Goal: Task Accomplishment & Management: Complete application form

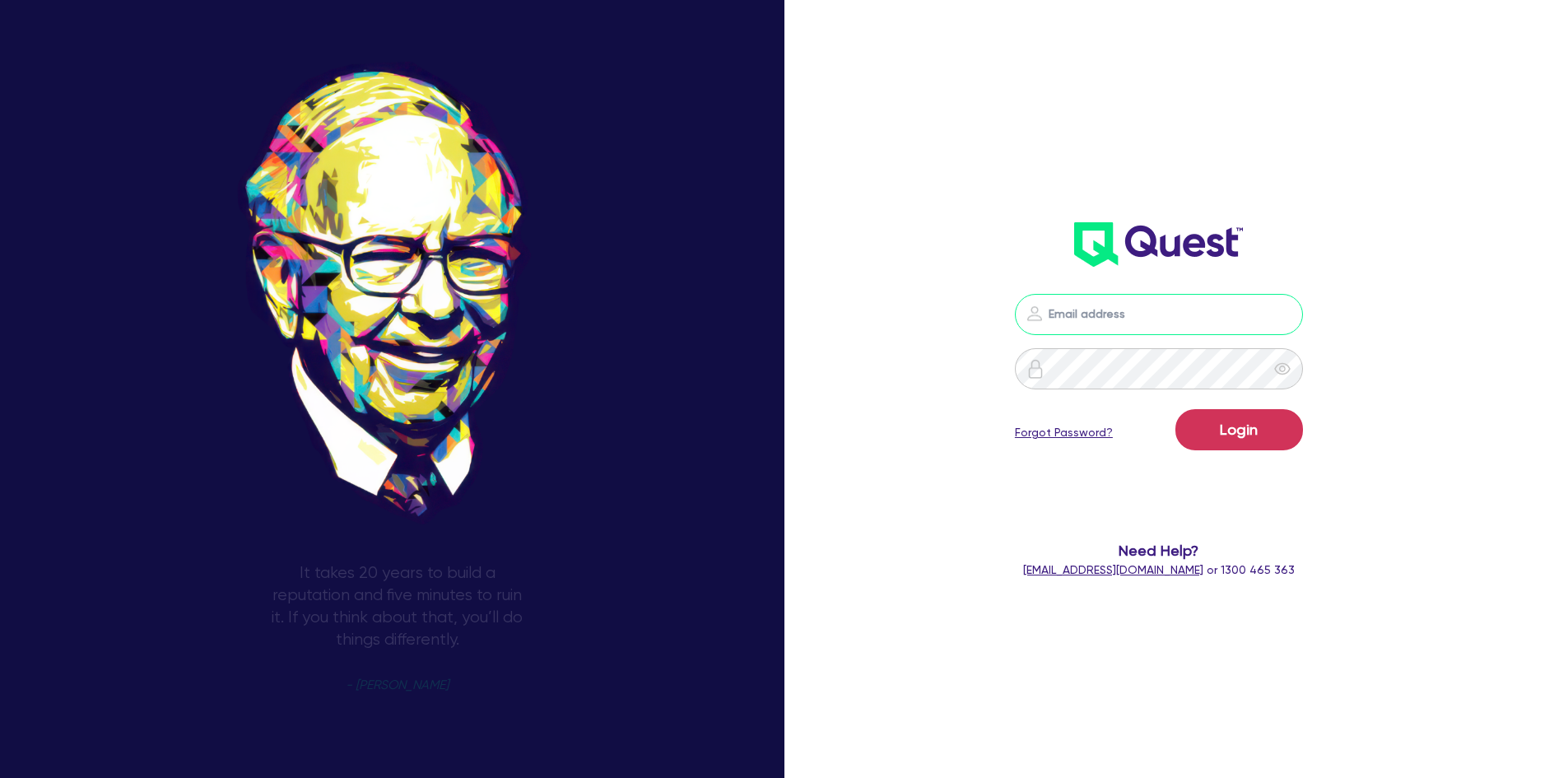
click at [1109, 308] on input "email" at bounding box center [1159, 314] width 288 height 41
type input "[PERSON_NAME][EMAIL_ADDRESS][DOMAIN_NAME]"
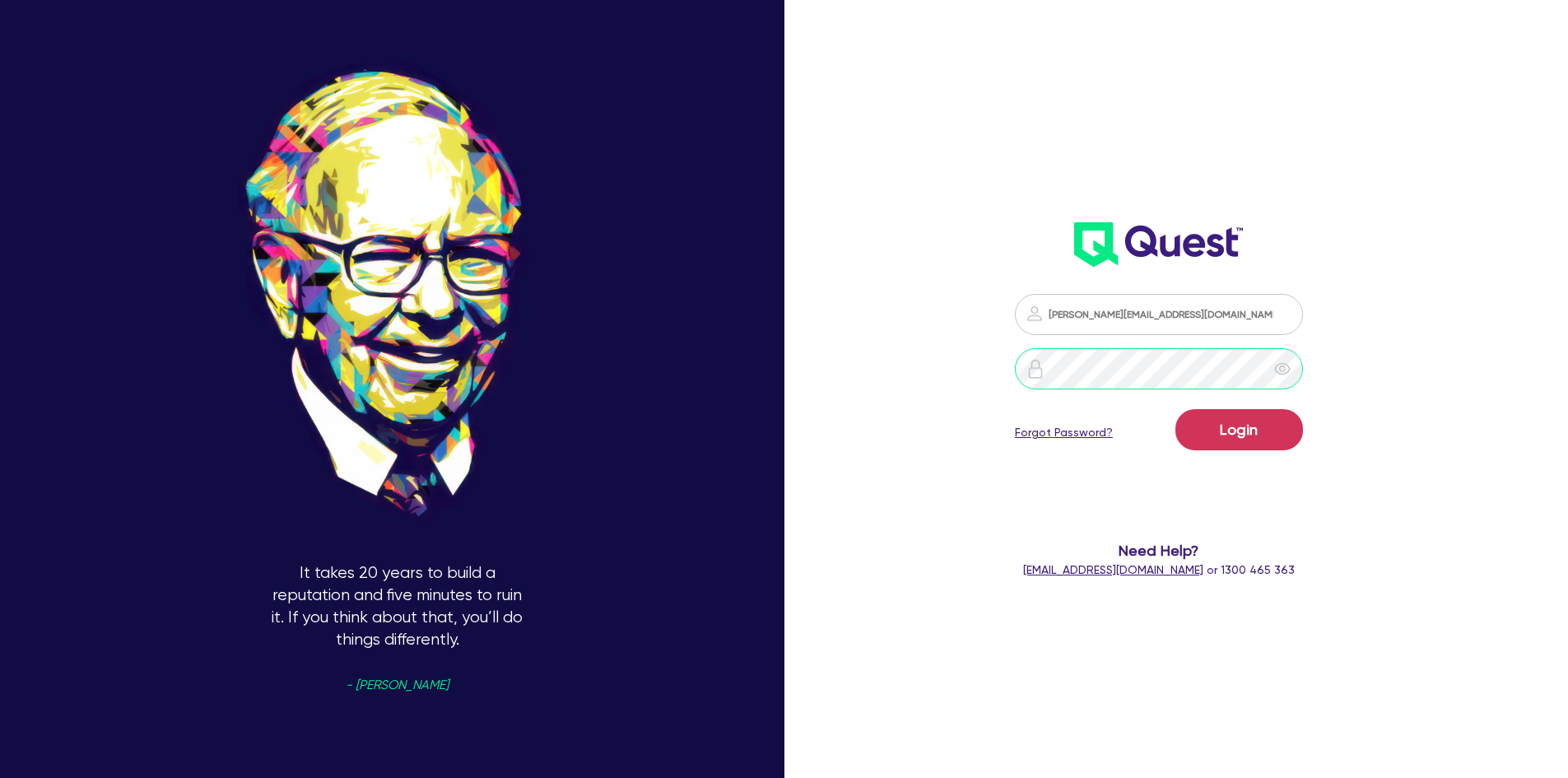
click at [1175, 410] on button "Login" at bounding box center [1239, 430] width 128 height 41
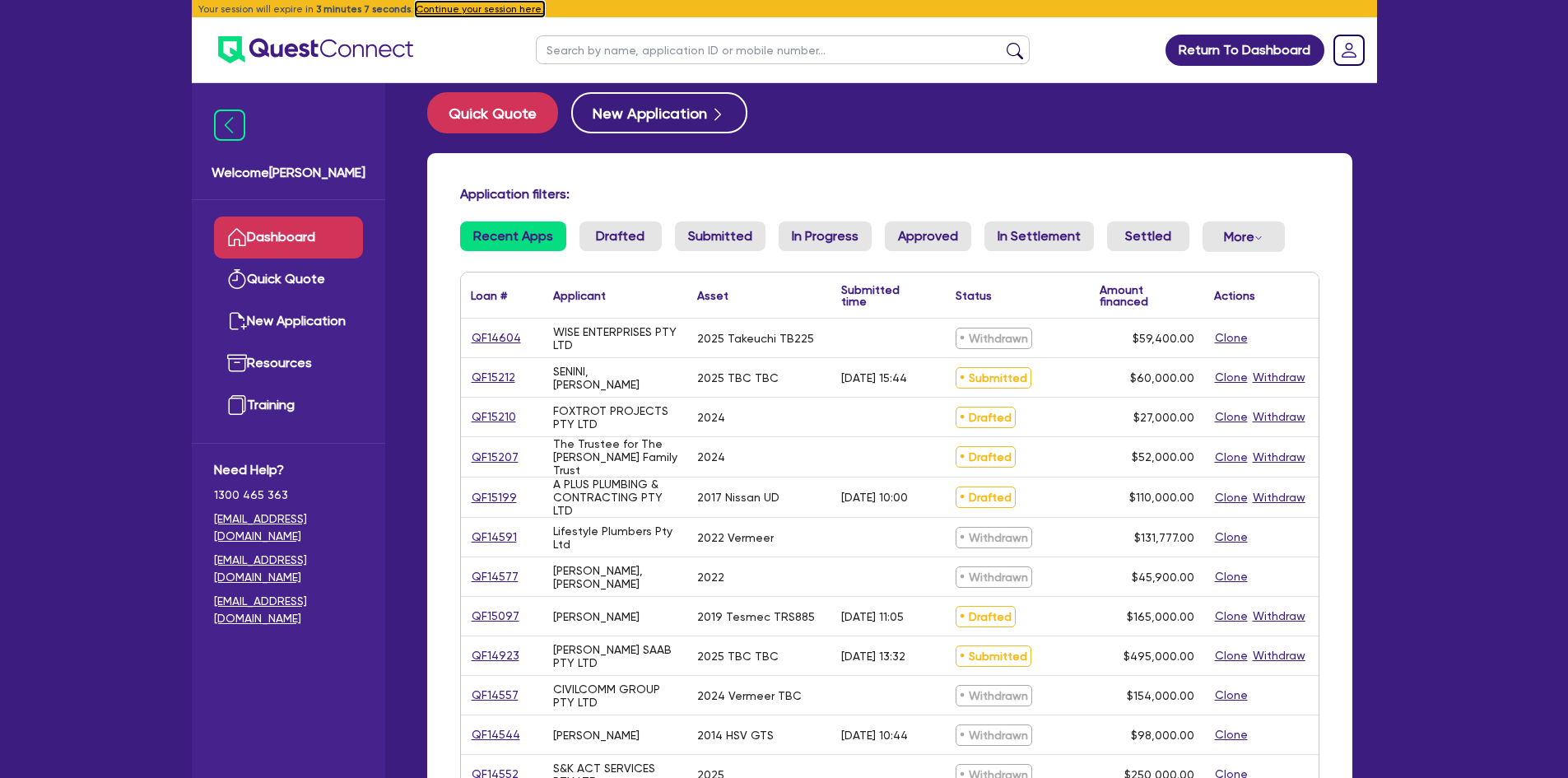
click at [430, 10] on button "Continue your session here." at bounding box center [479, 10] width 129 height 15
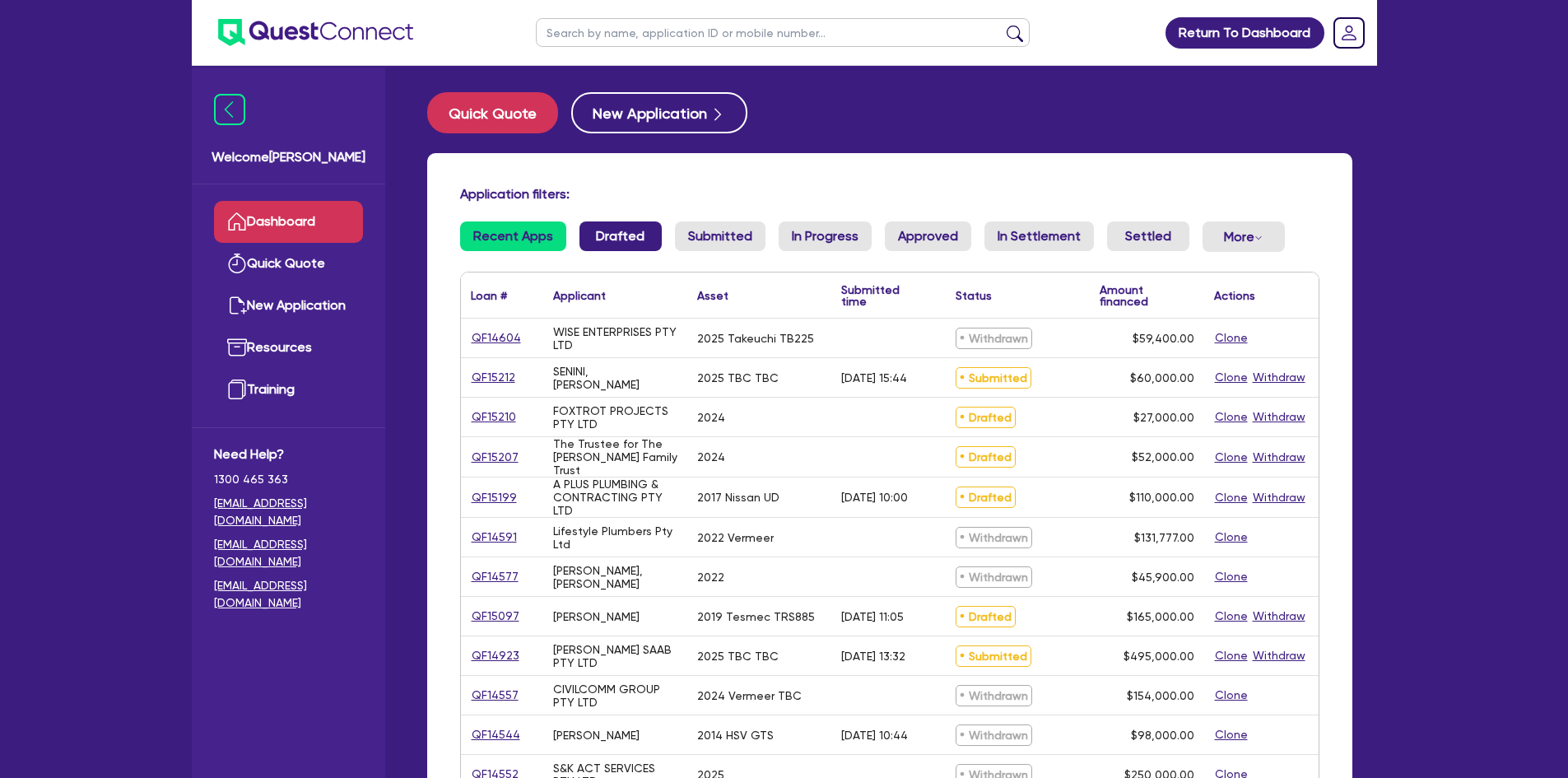
click at [631, 229] on link "Drafted" at bounding box center [620, 236] width 82 height 30
